Goal: Task Accomplishment & Management: Use online tool/utility

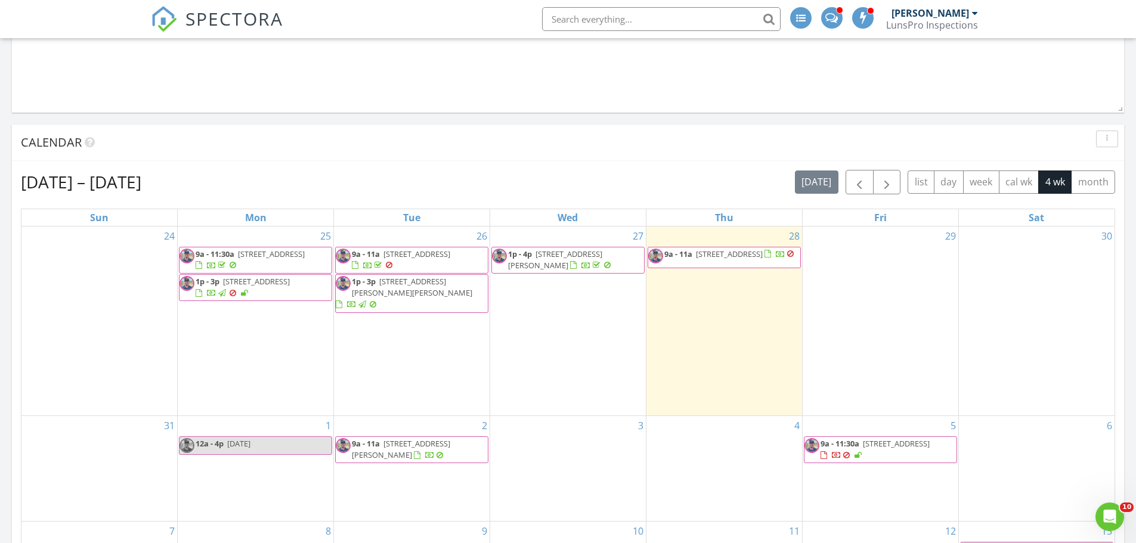
scroll to position [1073, 0]
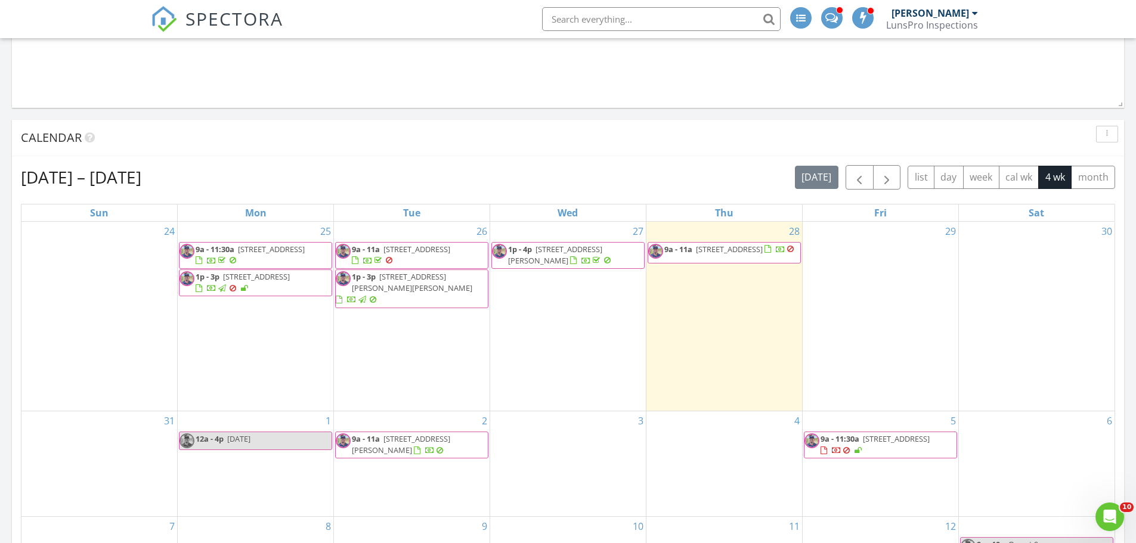
click at [696, 255] on span "[STREET_ADDRESS]" at bounding box center [729, 249] width 67 height 11
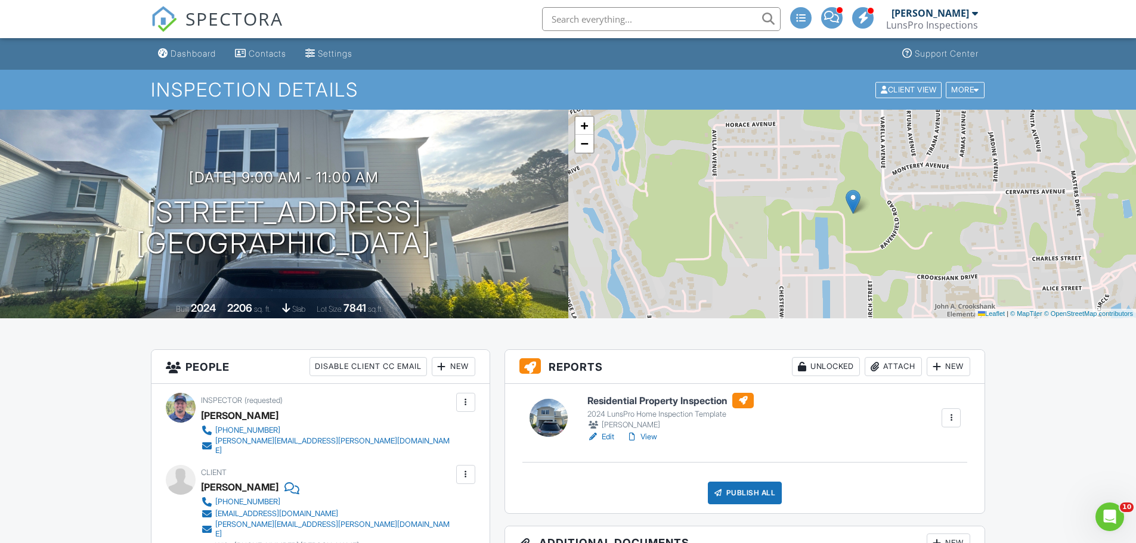
click at [740, 495] on div "Publish All" at bounding box center [745, 493] width 75 height 23
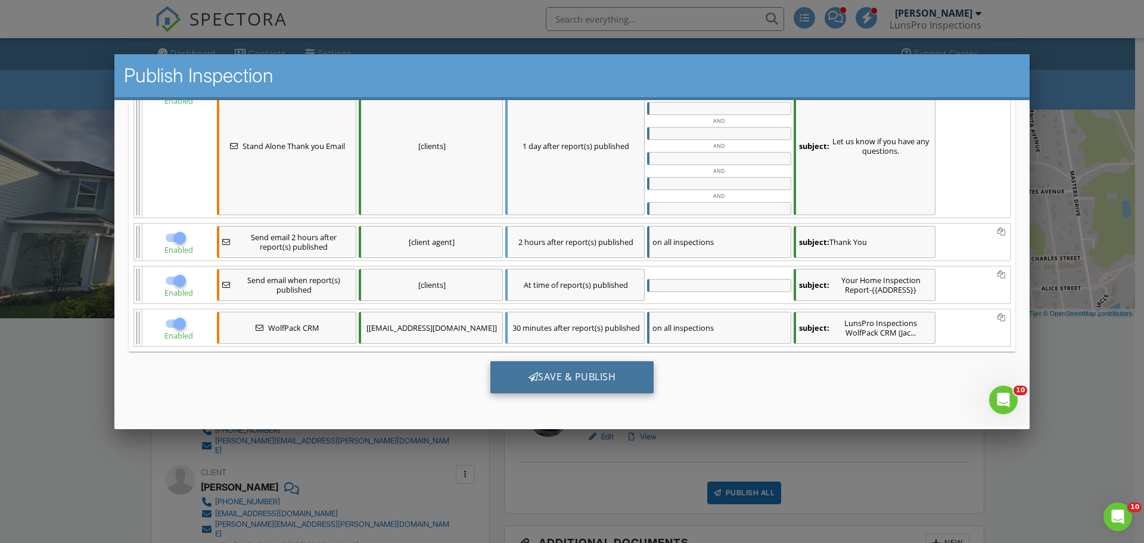
click at [532, 376] on div at bounding box center [534, 377] width 10 height 10
